Goal: Task Accomplishment & Management: Use online tool/utility

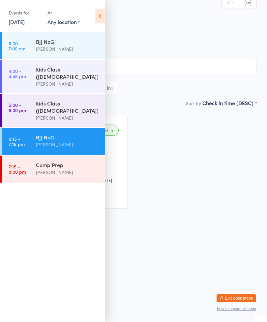
click at [104, 10] on icon at bounding box center [100, 16] width 10 height 14
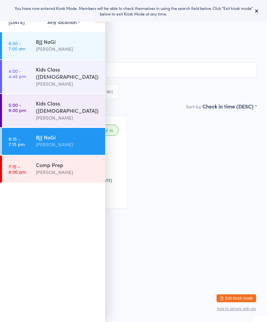
click at [264, 13] on div "You have now entered Kiosk Mode. Members will be able to check themselves in us…" at bounding box center [133, 11] width 267 height 22
click at [259, 8] on button at bounding box center [256, 11] width 8 height 8
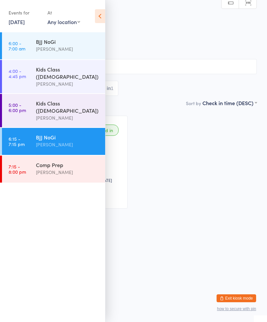
click at [103, 15] on icon at bounding box center [100, 16] width 10 height 14
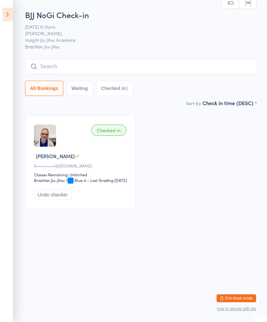
click at [236, 297] on button "Exit kiosk mode" at bounding box center [235, 298] width 39 height 8
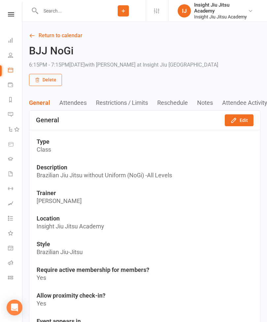
click at [11, 58] on link "People" at bounding box center [15, 55] width 15 height 15
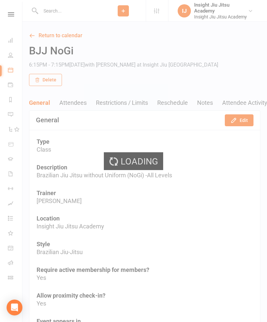
select select "100"
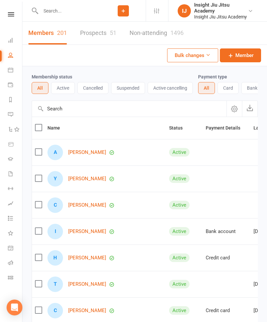
click at [10, 41] on icon at bounding box center [10, 40] width 5 height 5
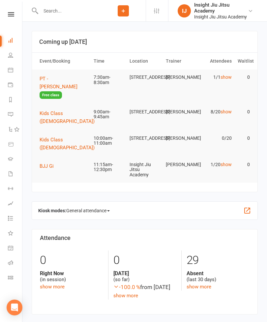
click at [223, 114] on link "show" at bounding box center [225, 111] width 11 height 5
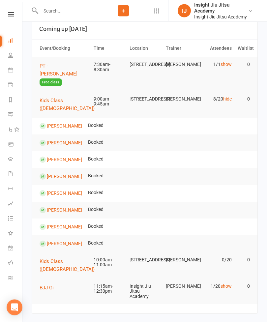
scroll to position [13, 0]
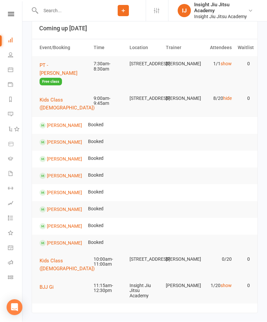
click at [71, 100] on span "Kids Class ([DEMOGRAPHIC_DATA])" at bounding box center [66, 104] width 55 height 14
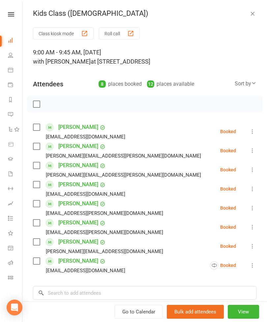
click at [68, 32] on button "Class kiosk mode" at bounding box center [63, 33] width 61 height 12
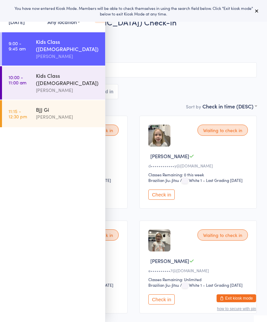
click at [257, 9] on icon at bounding box center [256, 10] width 5 height 5
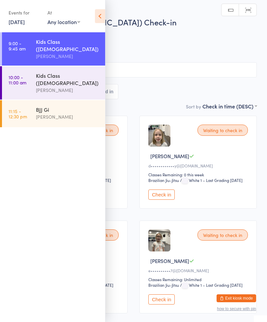
click at [102, 15] on icon at bounding box center [100, 16] width 10 height 14
